Goal: Transaction & Acquisition: Purchase product/service

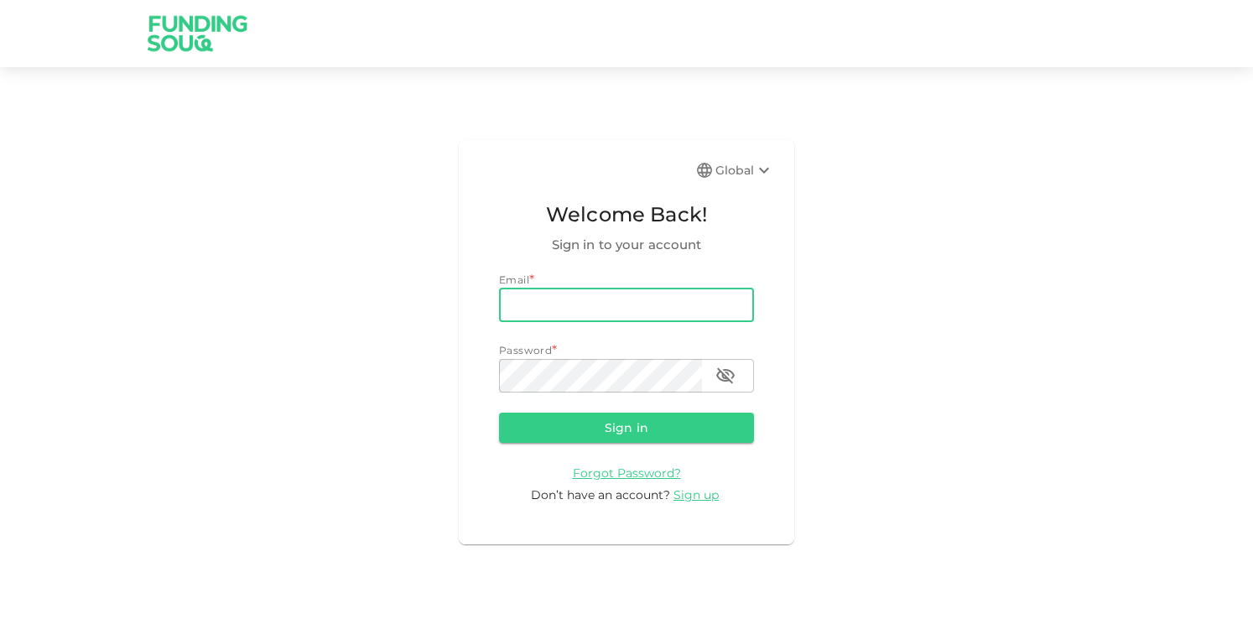
click at [635, 312] on input "email" at bounding box center [626, 305] width 255 height 34
click at [599, 307] on input "email" at bounding box center [626, 305] width 255 height 34
type input "[EMAIL_ADDRESS][DOMAIN_NAME]"
click at [611, 422] on button "Sign in" at bounding box center [626, 428] width 255 height 30
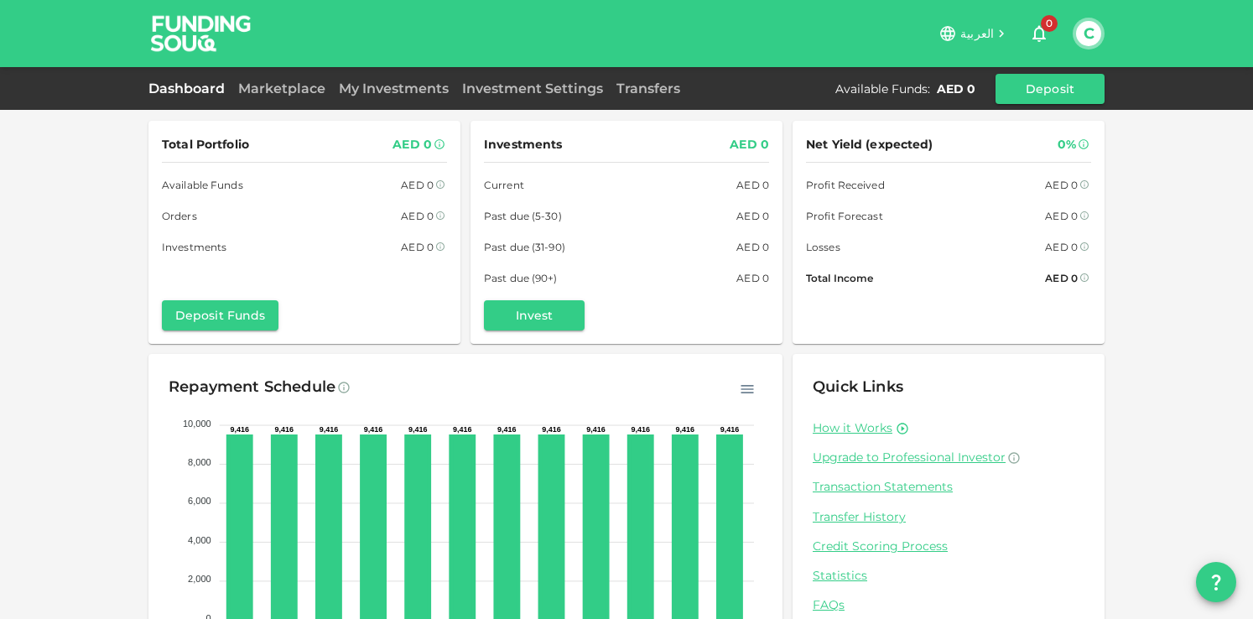
click at [195, 32] on img at bounding box center [201, 33] width 126 height 66
click at [291, 93] on link "Marketplace" at bounding box center [281, 88] width 101 height 16
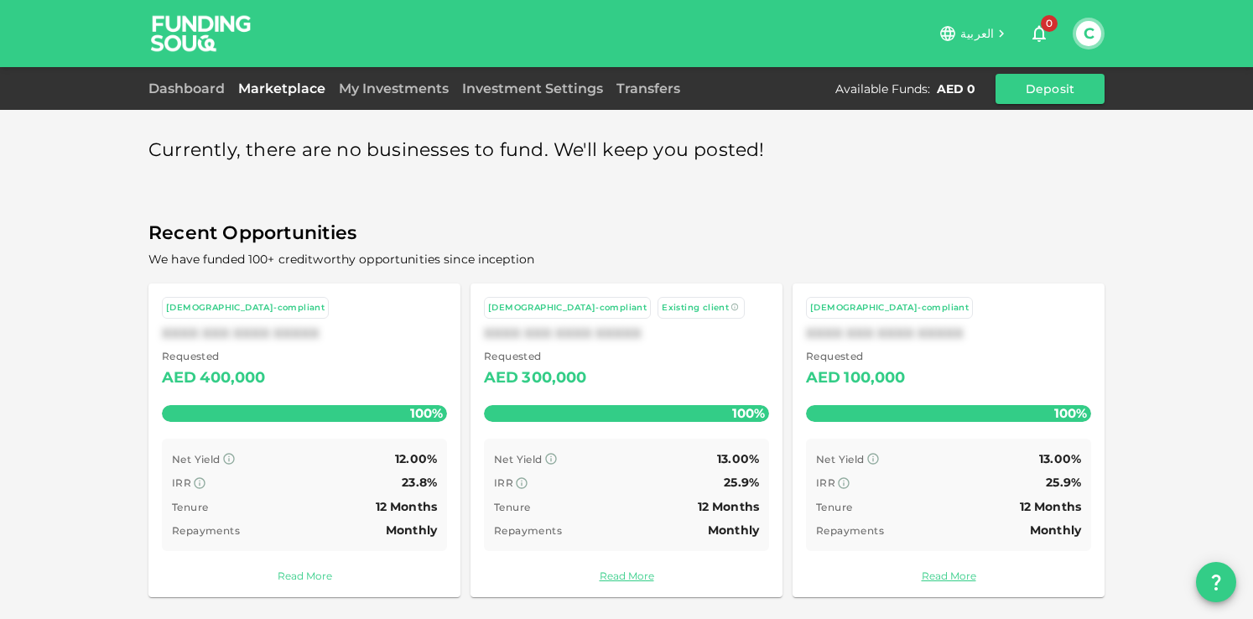
click at [308, 572] on link "Read More" at bounding box center [304, 576] width 285 height 16
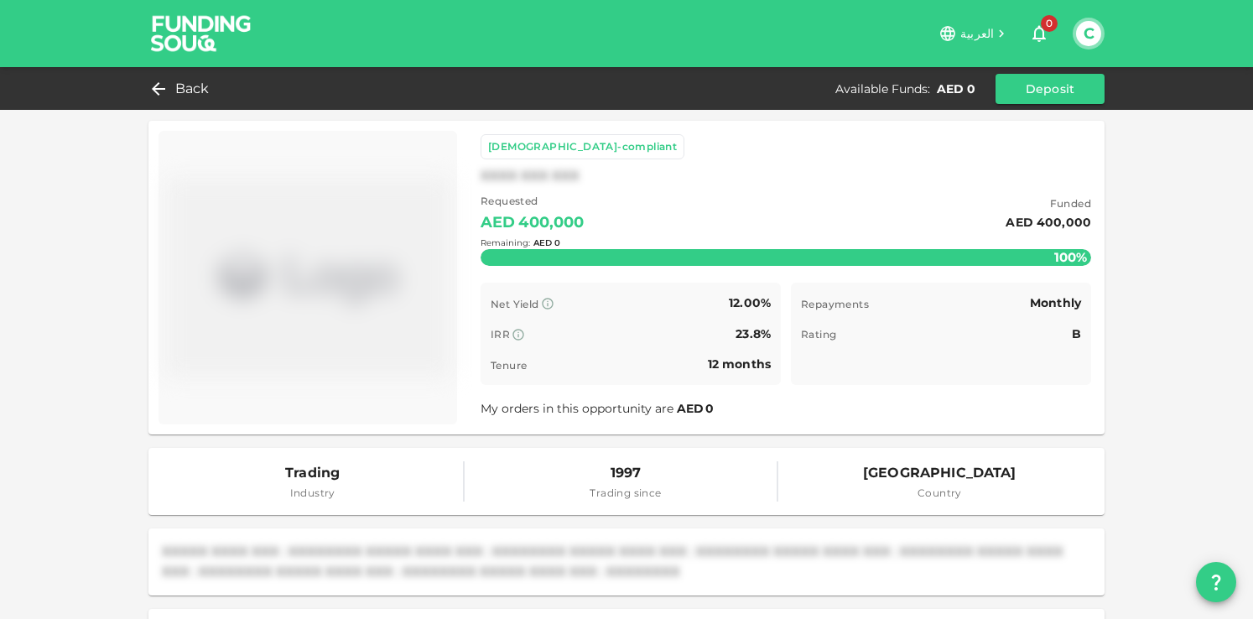
click at [689, 228] on div "Remaining : AED 0" at bounding box center [785, 243] width 610 height 66
click at [527, 143] on div "Sharia-compliant" at bounding box center [582, 146] width 189 height 17
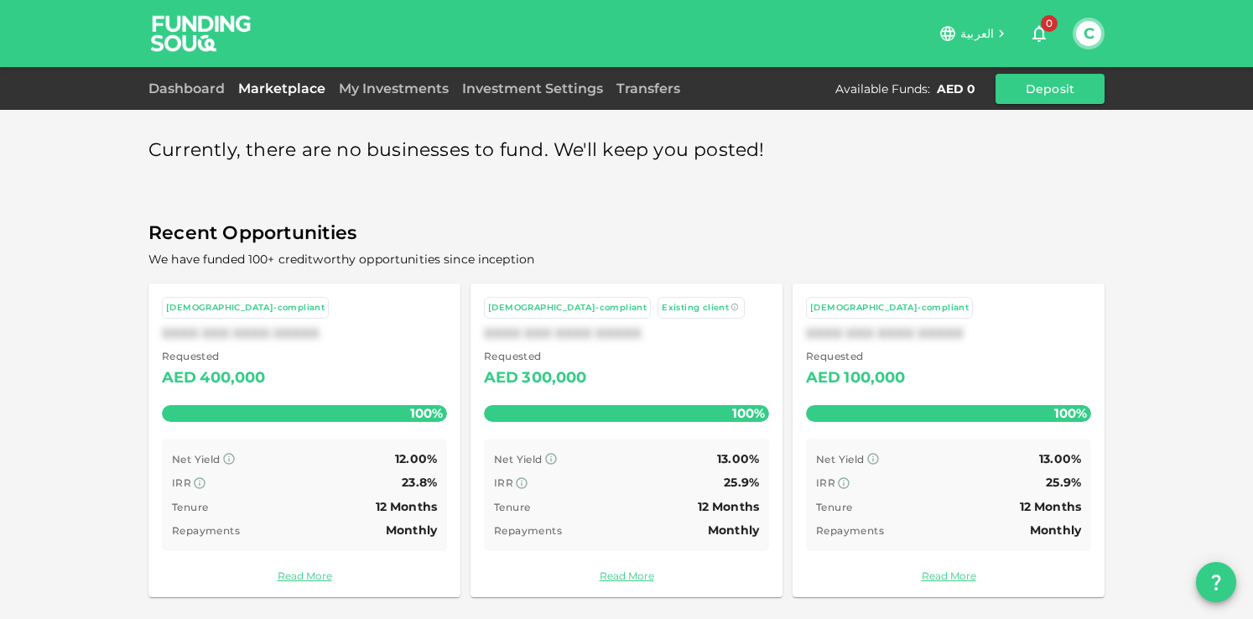
click at [662, 304] on span "Existing client" at bounding box center [695, 307] width 67 height 11
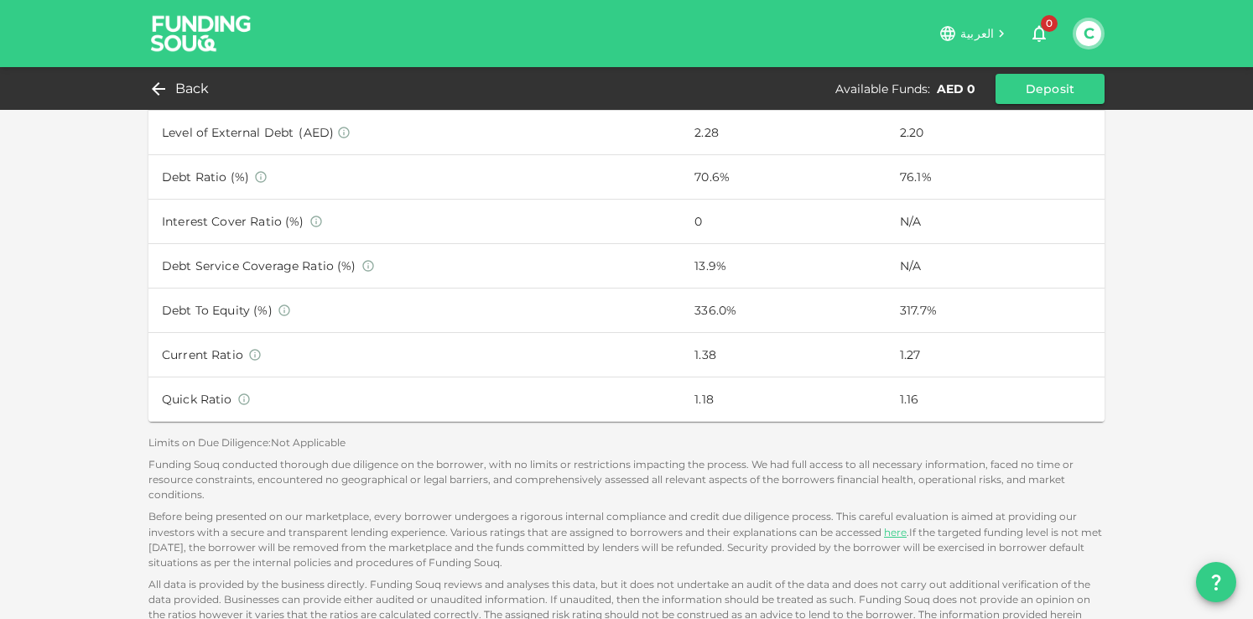
scroll to position [1023, 0]
